Goal: Transaction & Acquisition: Purchase product/service

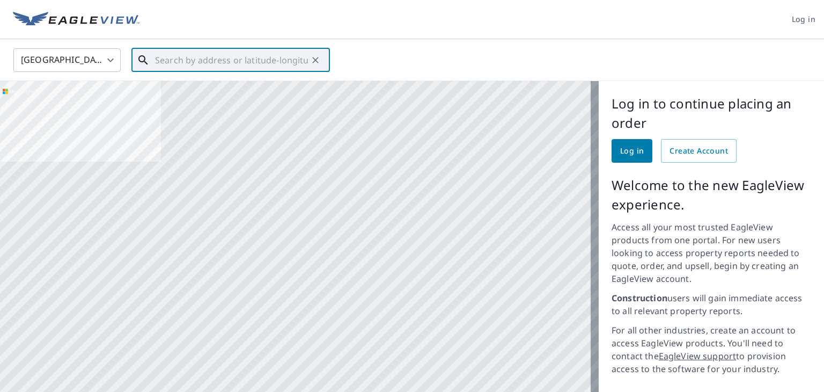
click at [236, 56] on input "text" at bounding box center [231, 60] width 153 height 30
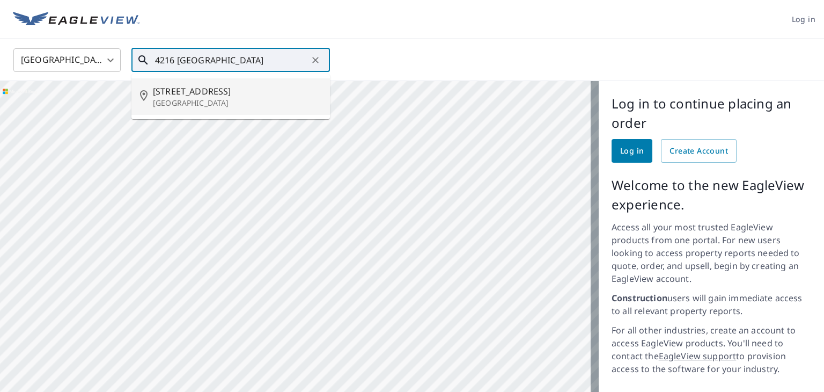
click at [228, 93] on span "[STREET_ADDRESS]" at bounding box center [237, 91] width 169 height 13
type input "[STREET_ADDRESS]"
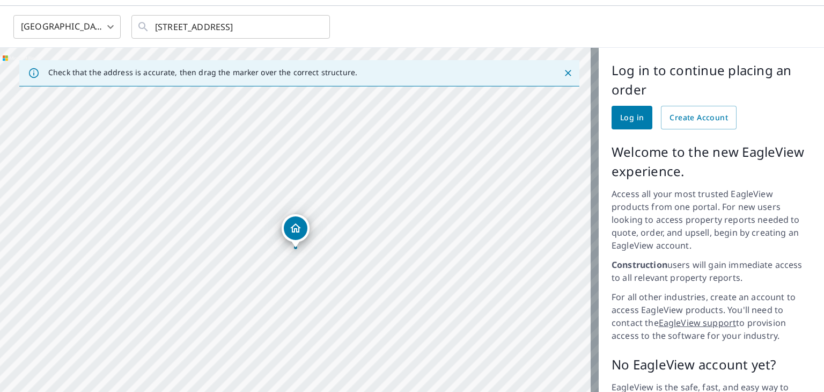
scroll to position [60, 0]
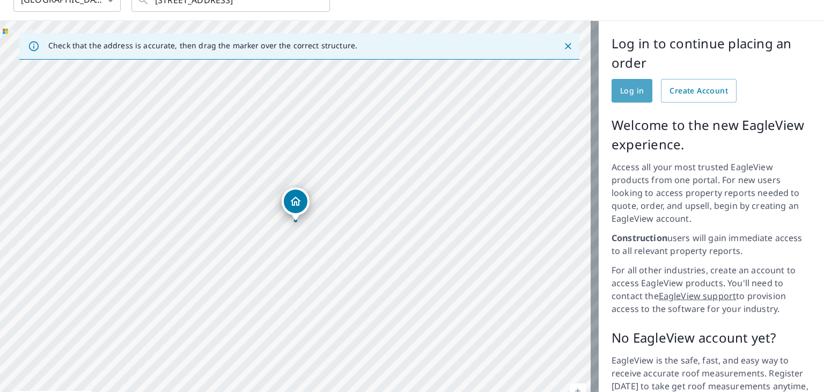
click at [620, 92] on span "Log in" at bounding box center [632, 90] width 24 height 13
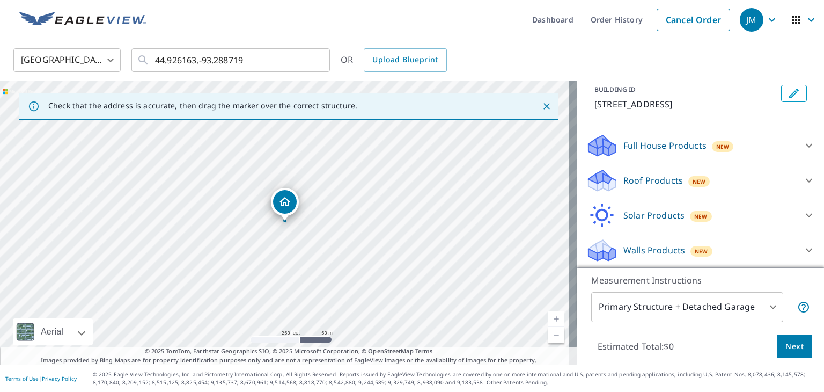
scroll to position [76, 0]
click at [737, 182] on div "Roof Products New" at bounding box center [691, 180] width 210 height 25
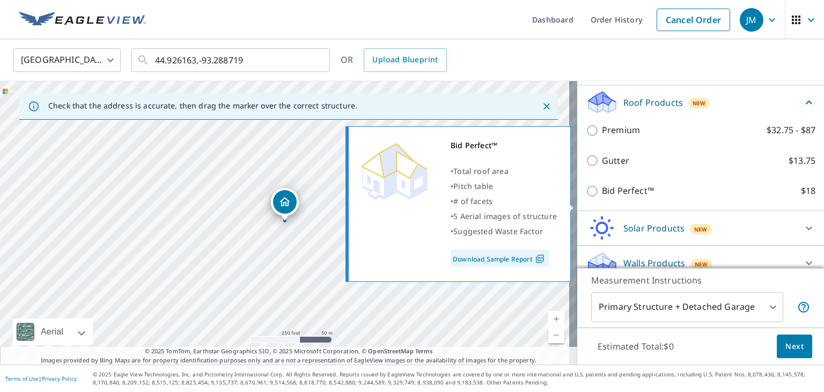
scroll to position [141, 0]
click at [586, 198] on input "Bid Perfect™ $18" at bounding box center [594, 191] width 16 height 13
checkbox input "true"
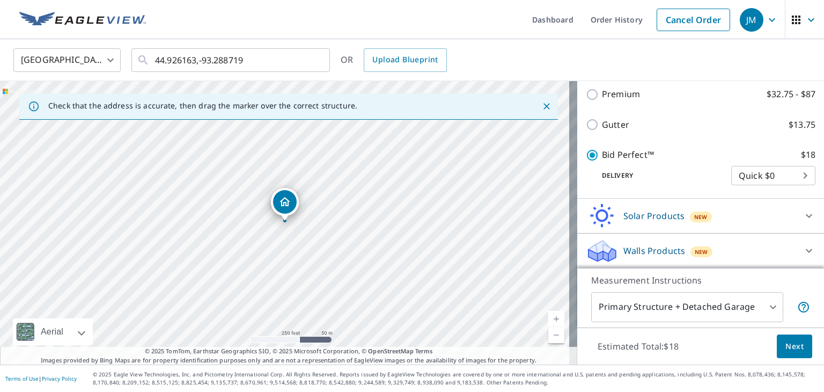
scroll to position [195, 0]
click at [745, 197] on body "JM JM Dashboard Order History Cancel Order JM [GEOGRAPHIC_DATA] US ​ 44.926163,…" at bounding box center [412, 196] width 824 height 392
click at [745, 197] on ul "Quick $0" at bounding box center [757, 187] width 84 height 28
click at [672, 190] on div at bounding box center [412, 196] width 824 height 392
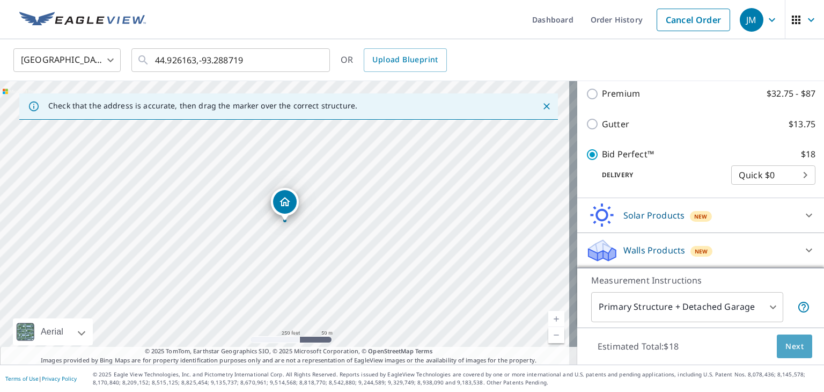
click at [786, 346] on span "Next" at bounding box center [795, 346] width 18 height 13
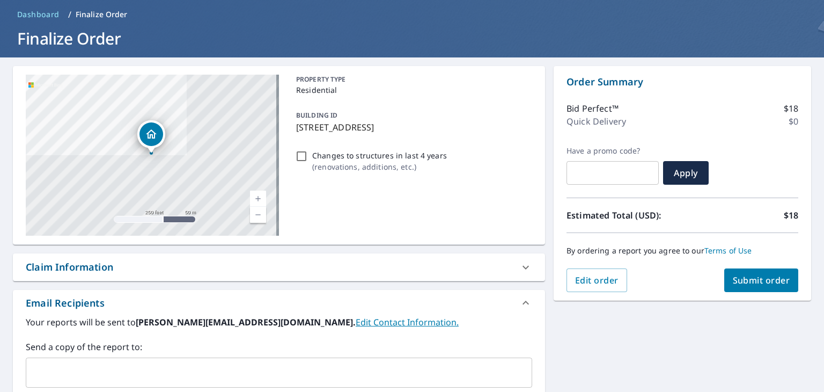
scroll to position [189, 0]
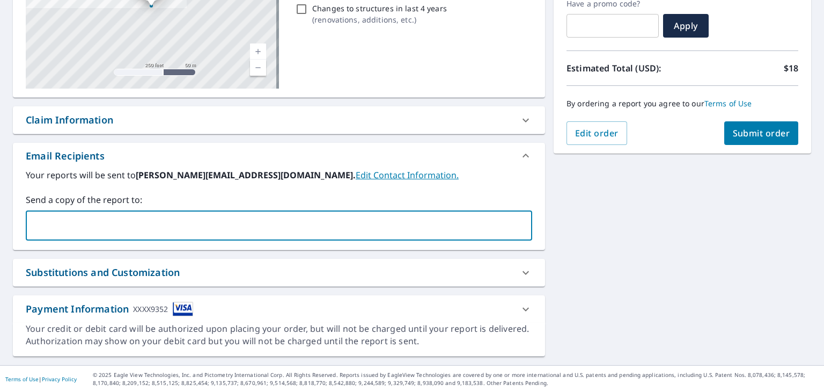
click at [412, 230] on input "text" at bounding box center [271, 225] width 481 height 20
type input "jaymitchell93@gmail.com"
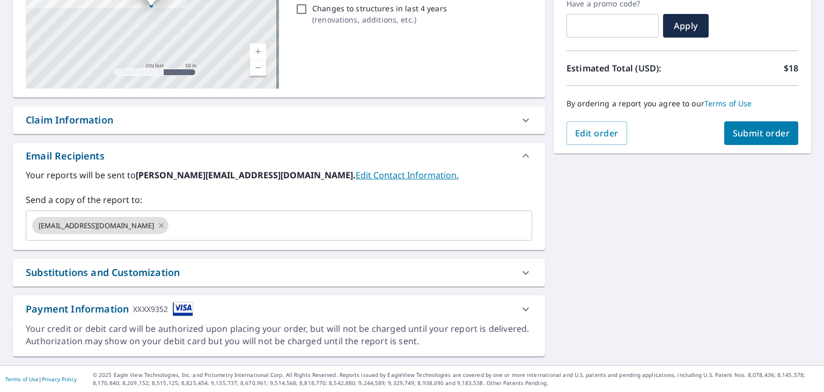
click at [356, 266] on div "Substitutions and Customization" at bounding box center [269, 272] width 487 height 14
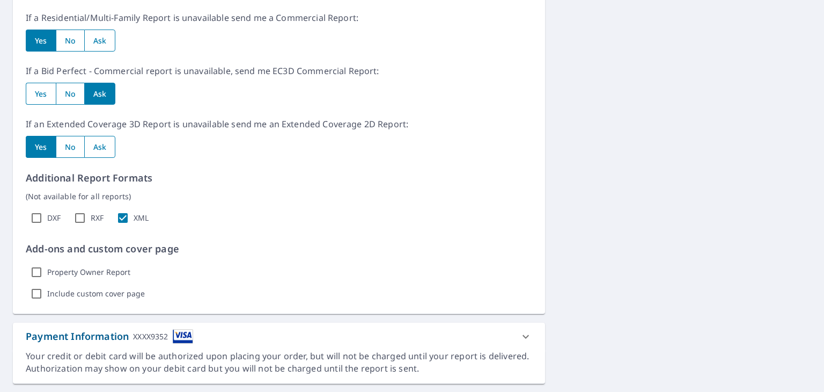
scroll to position [569, 0]
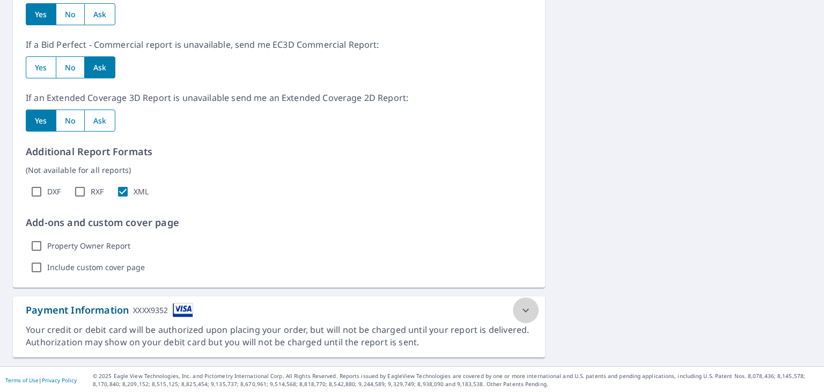
click at [520, 310] on icon at bounding box center [526, 310] width 13 height 13
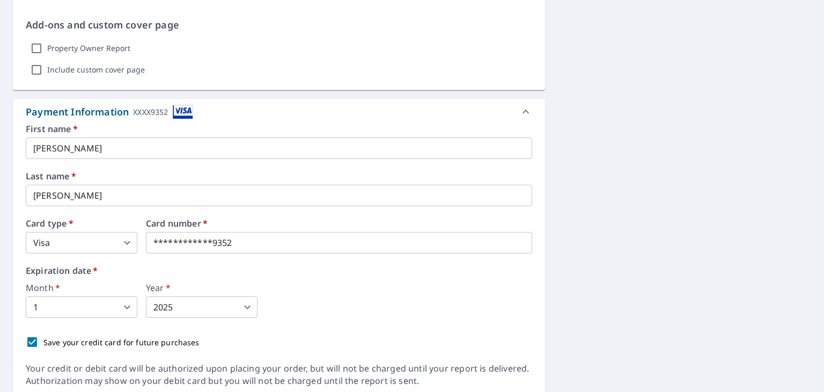
scroll to position [766, 0]
click at [281, 238] on div "Card number   *" at bounding box center [339, 236] width 386 height 34
type input "3"
click at [392, 312] on div "Month   * 1 1 ​ Year   * 2025 2025 ​" at bounding box center [279, 300] width 507 height 34
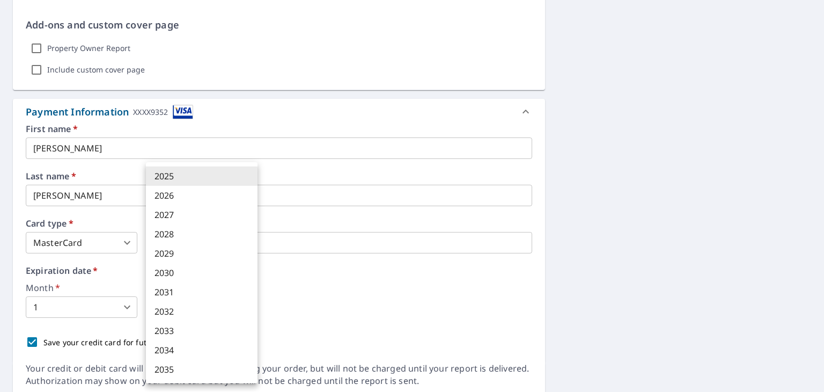
click at [208, 309] on body "JM JM Dashboard Order History Cancel Order JM Dashboard / Finalize Order Finali…" at bounding box center [412, 196] width 824 height 392
click at [214, 252] on li "2029" at bounding box center [202, 253] width 112 height 19
type input "2029"
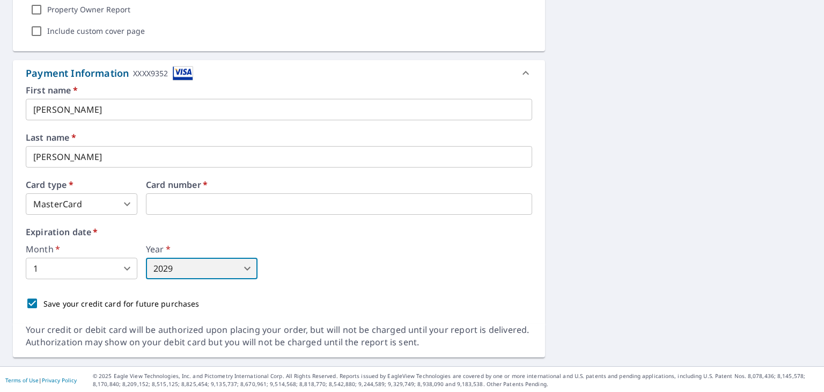
scroll to position [805, 0]
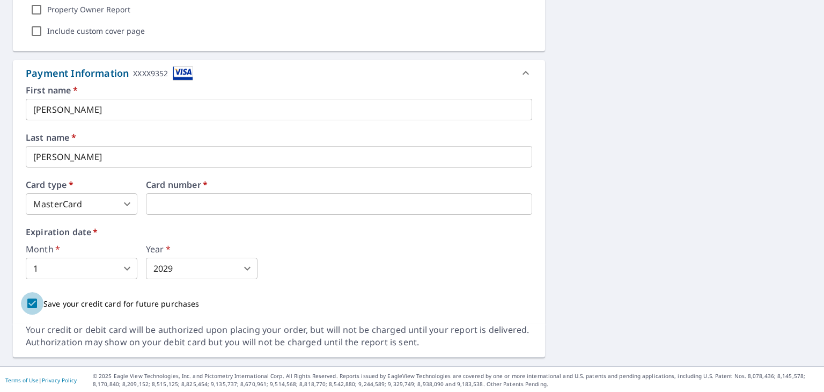
click at [28, 302] on input "Save your credit card for future purchases" at bounding box center [32, 303] width 23 height 23
checkbox input "false"
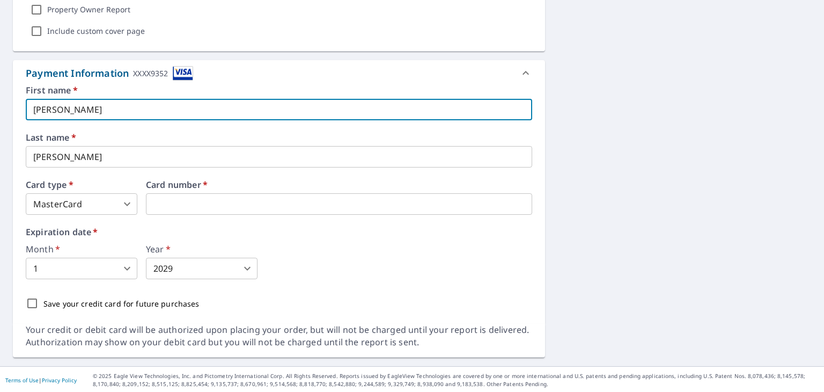
click at [132, 112] on input "Jerone" at bounding box center [279, 109] width 507 height 21
type input "Jeanne"
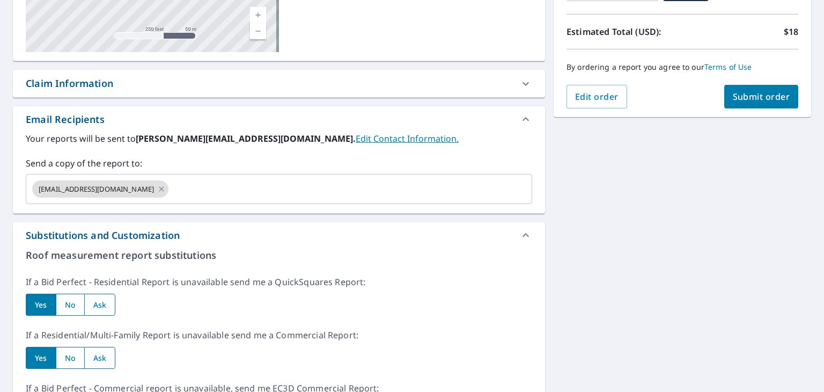
scroll to position [217, 0]
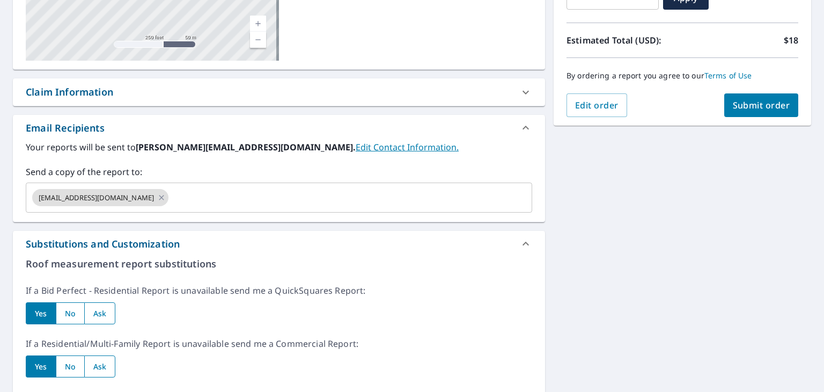
type input "Stoddard"
click at [766, 108] on span "Submit order" at bounding box center [761, 105] width 57 height 12
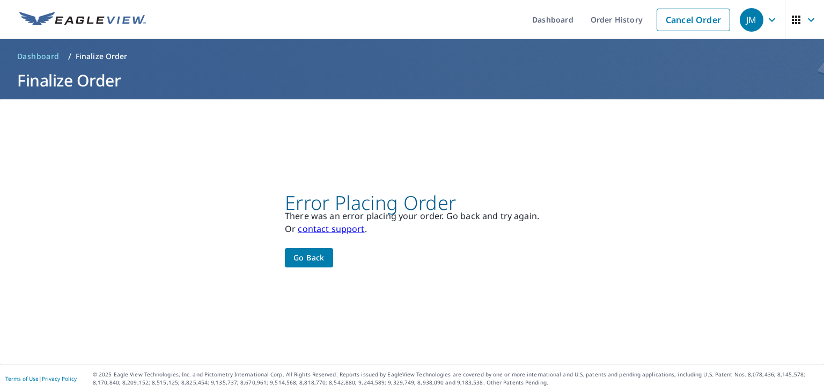
scroll to position [0, 0]
click at [296, 252] on span "Go back" at bounding box center [309, 257] width 31 height 13
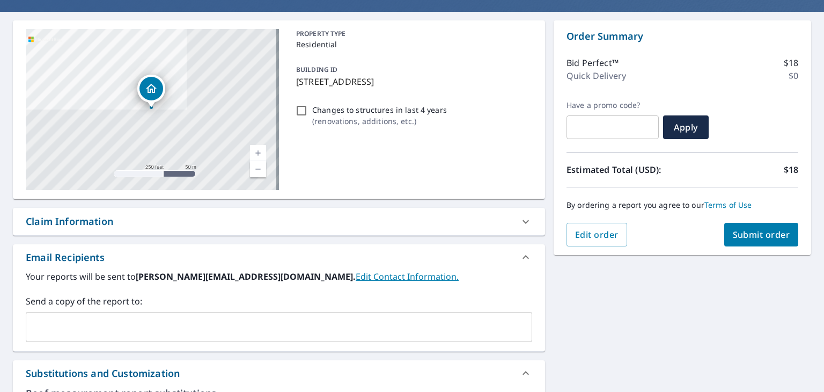
scroll to position [82, 0]
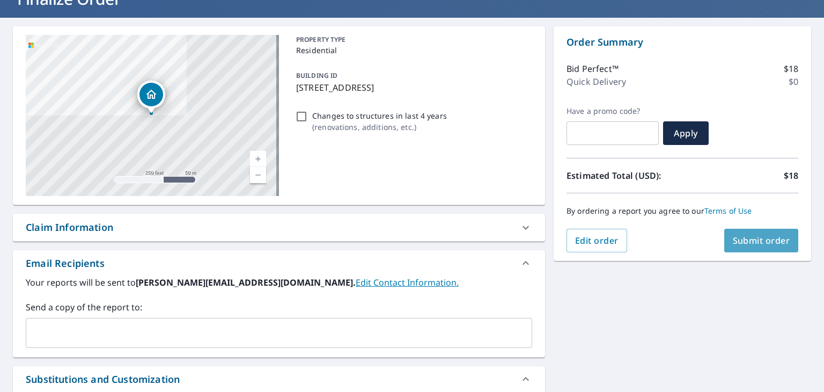
click at [741, 244] on span "Submit order" at bounding box center [761, 241] width 57 height 12
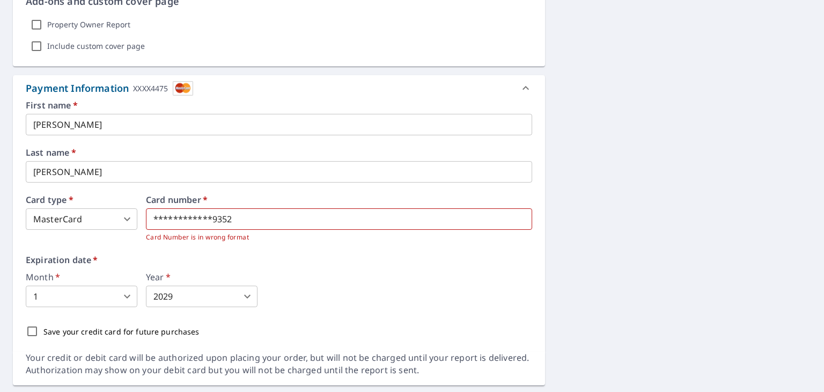
scroll to position [713, 0]
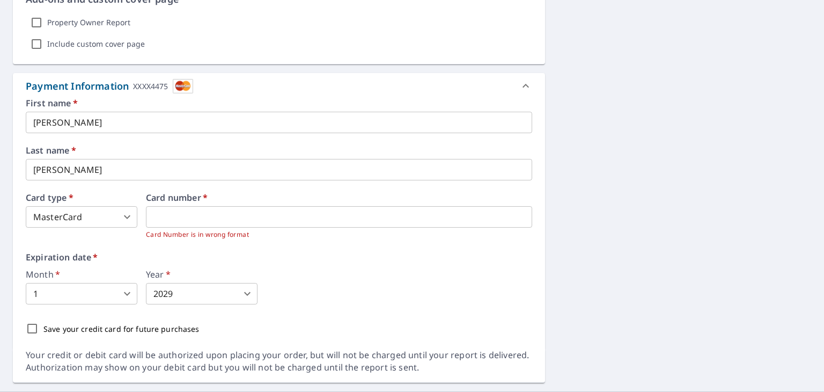
click at [293, 207] on iframe at bounding box center [339, 216] width 386 height 21
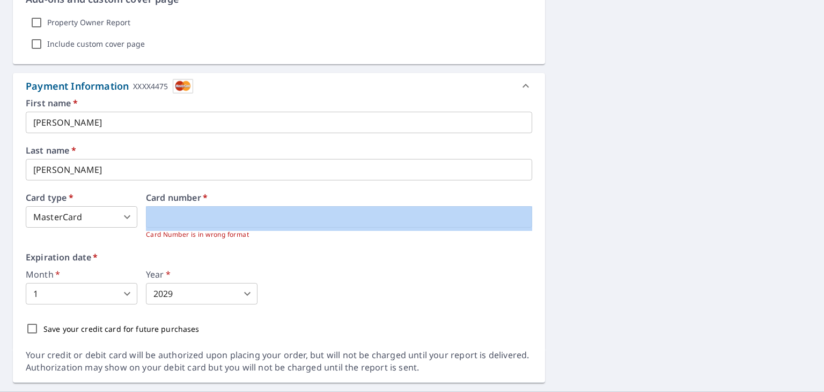
click at [293, 207] on iframe at bounding box center [339, 216] width 386 height 21
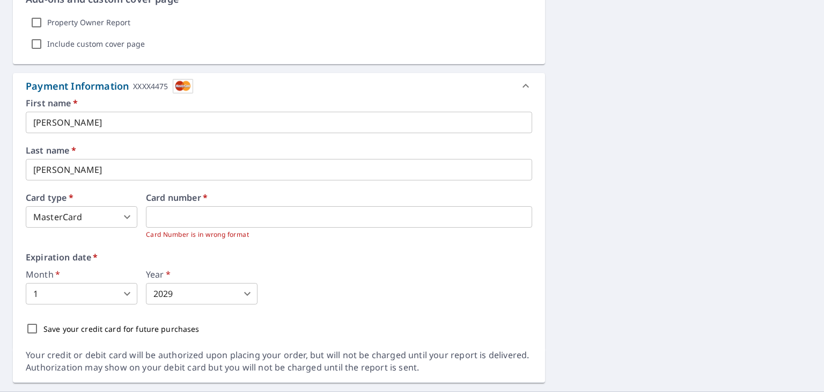
click at [472, 298] on div "Month   * 1 1 ​ Year   * 2029 2029 ​" at bounding box center [279, 287] width 507 height 34
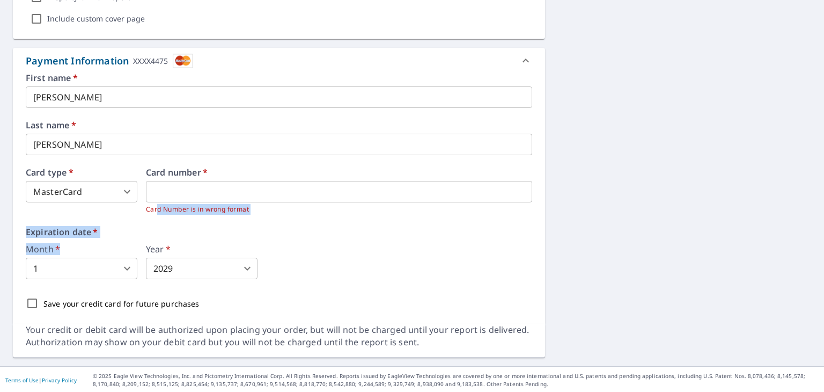
drag, startPoint x: 140, startPoint y: 243, endPoint x: 156, endPoint y: 219, distance: 29.0
click at [156, 219] on div "First name   * Jeanne ​ Last name   * Stoddard ​ Card type   * MasterCard 3 ​ C…" at bounding box center [279, 194] width 507 height 241
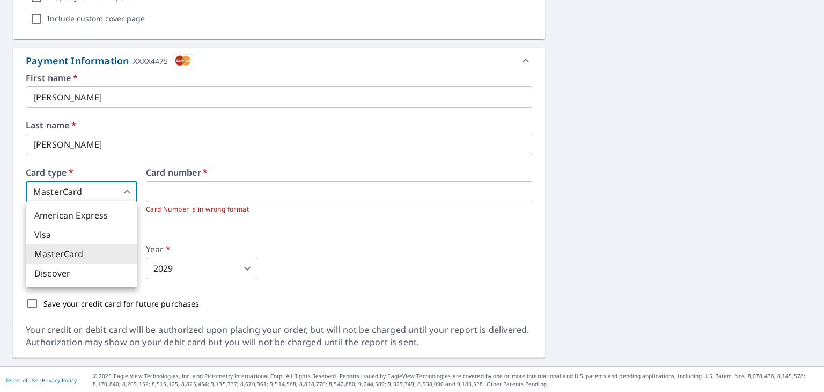
click at [128, 187] on body "JM JM Dashboard Order History Cancel Order JM Dashboard / Finalize Order Finali…" at bounding box center [412, 196] width 824 height 392
click at [116, 247] on li "MasterCard" at bounding box center [82, 253] width 112 height 19
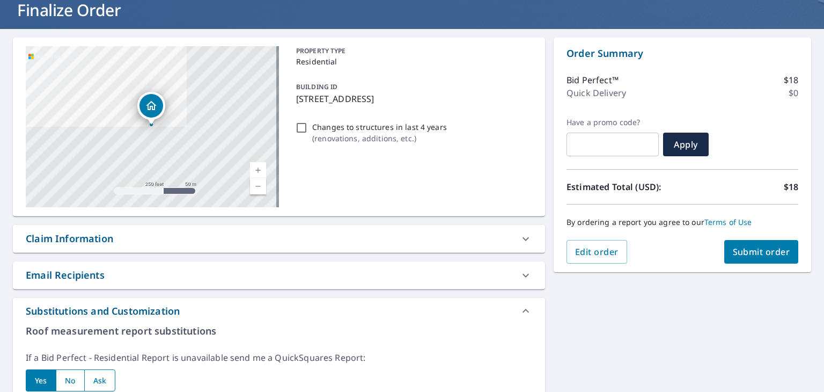
scroll to position [0, 0]
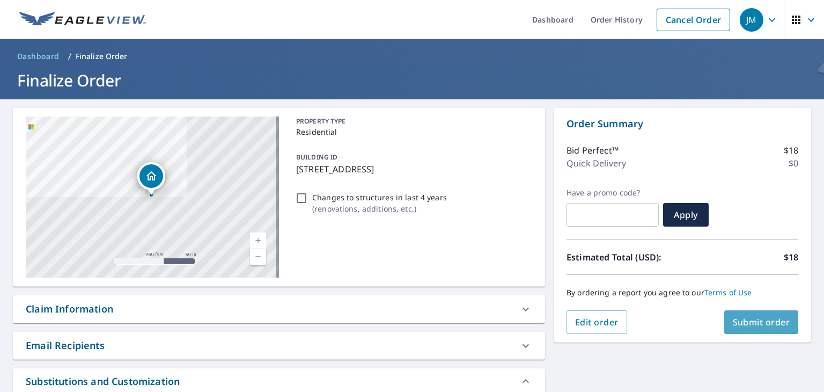
click at [751, 322] on span "Submit order" at bounding box center [761, 322] width 57 height 12
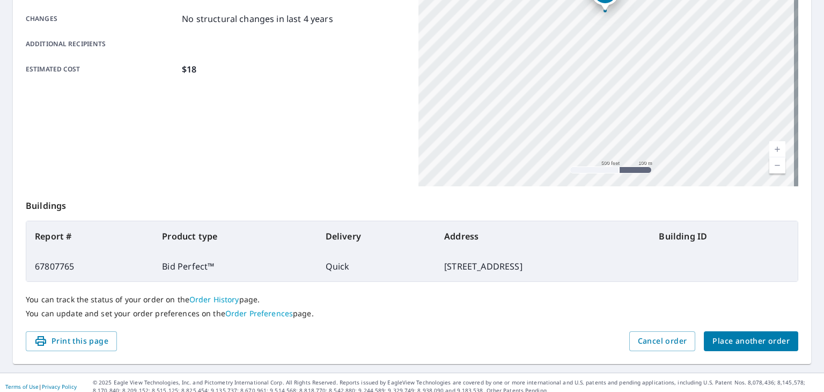
scroll to position [239, 0]
